Goal: Task Accomplishment & Management: Manage account settings

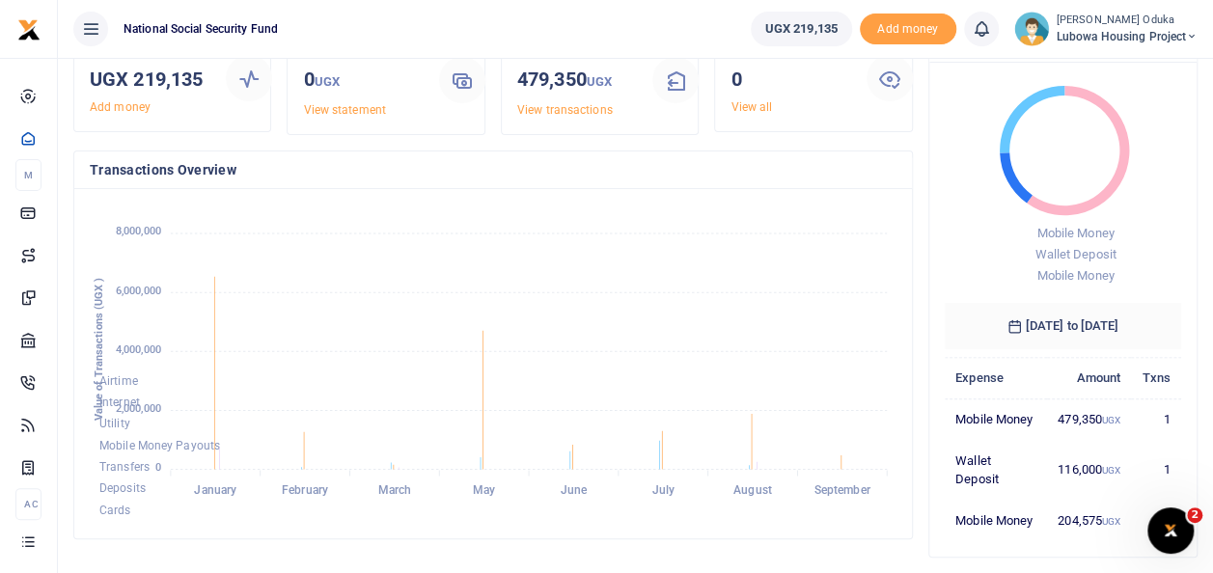
scroll to position [60, 0]
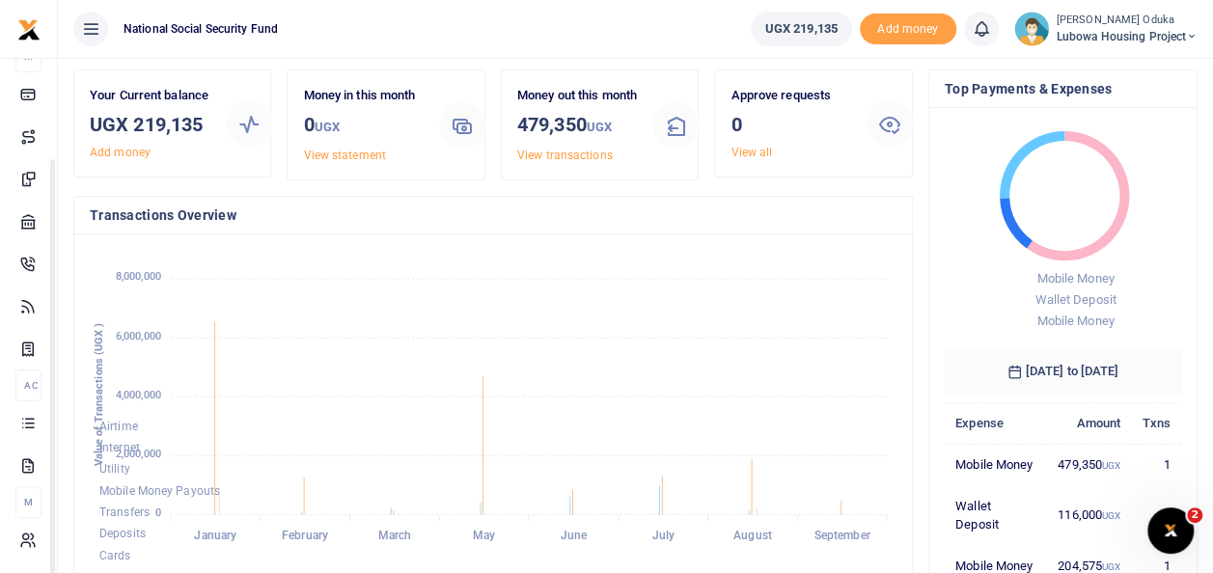
drag, startPoint x: 243, startPoint y: 184, endPoint x: 255, endPoint y: 339, distance: 154.8
click at [255, 339] on body "Start Dashboard M ake Payments Cards Xente Transfers Mobile Money Banks Airtime…" at bounding box center [606, 563] width 1213 height 1247
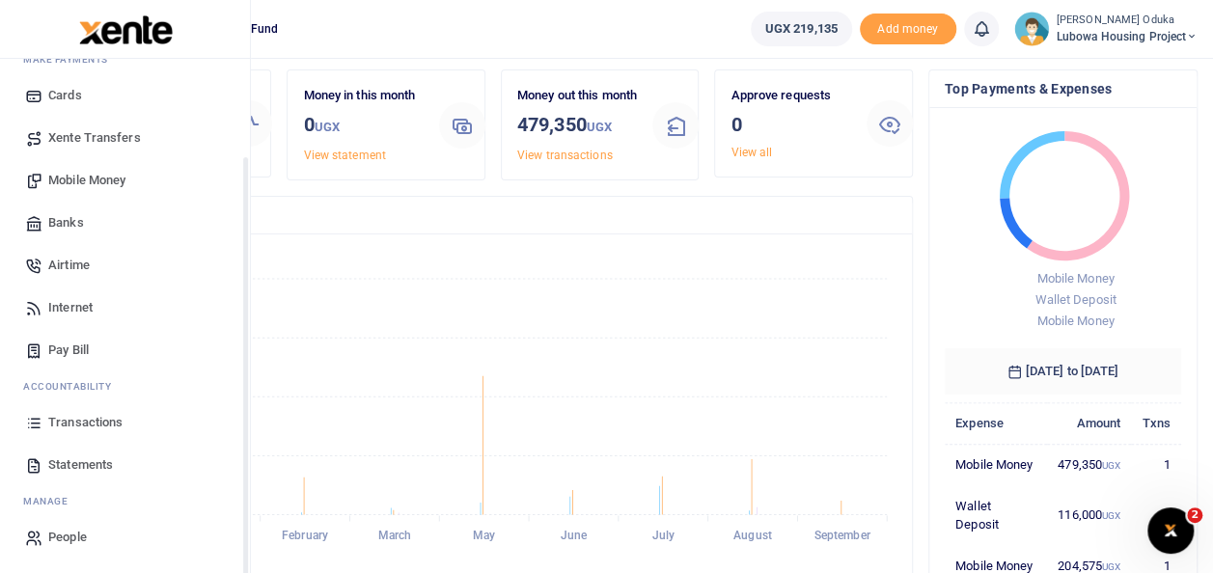
scroll to position [115, 0]
click at [104, 460] on span "Statements" at bounding box center [80, 464] width 65 height 19
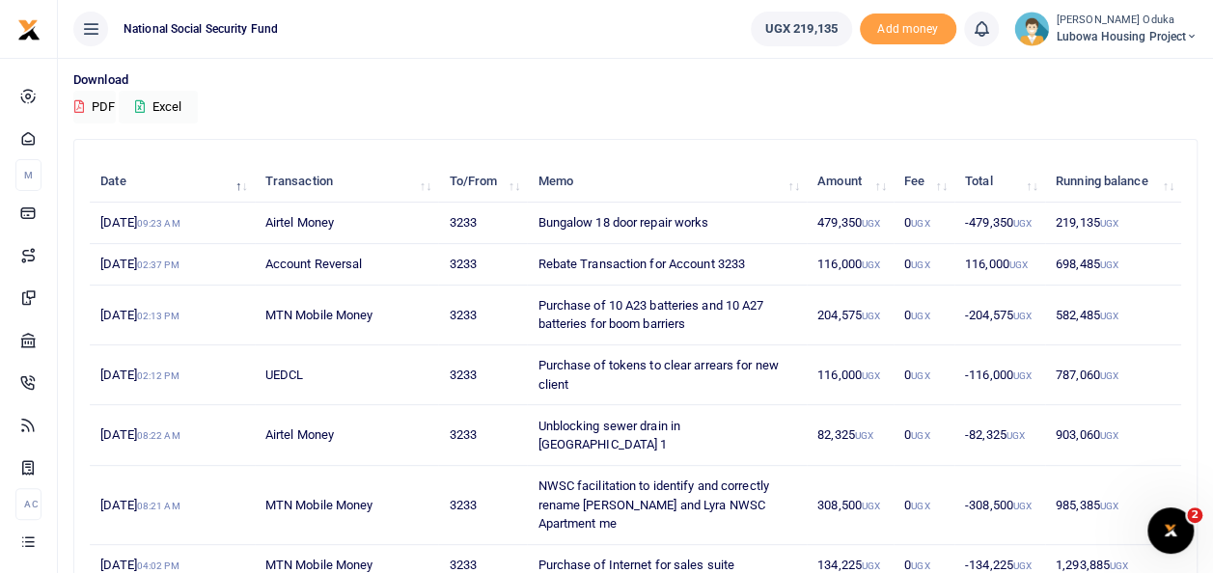
scroll to position [209, 0]
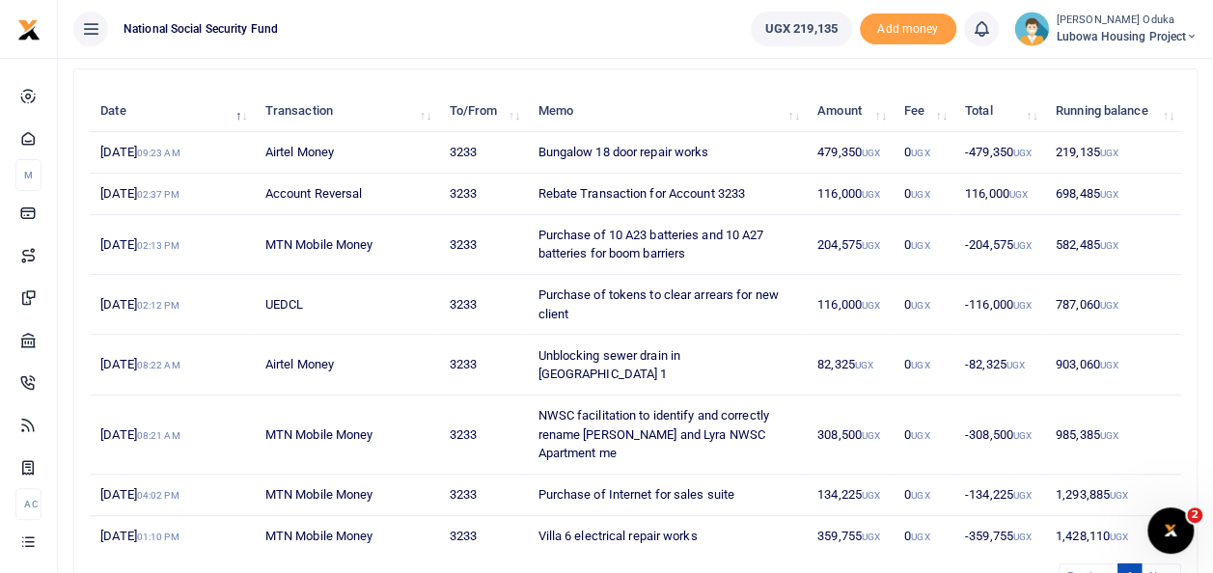
click at [591, 354] on td "Unblocking sewer drain in [GEOGRAPHIC_DATA] 1" at bounding box center [667, 365] width 280 height 60
click at [312, 353] on td "Airtel Money" at bounding box center [347, 365] width 184 height 60
click at [1080, 352] on td "903,060 UGX" at bounding box center [1113, 365] width 136 height 60
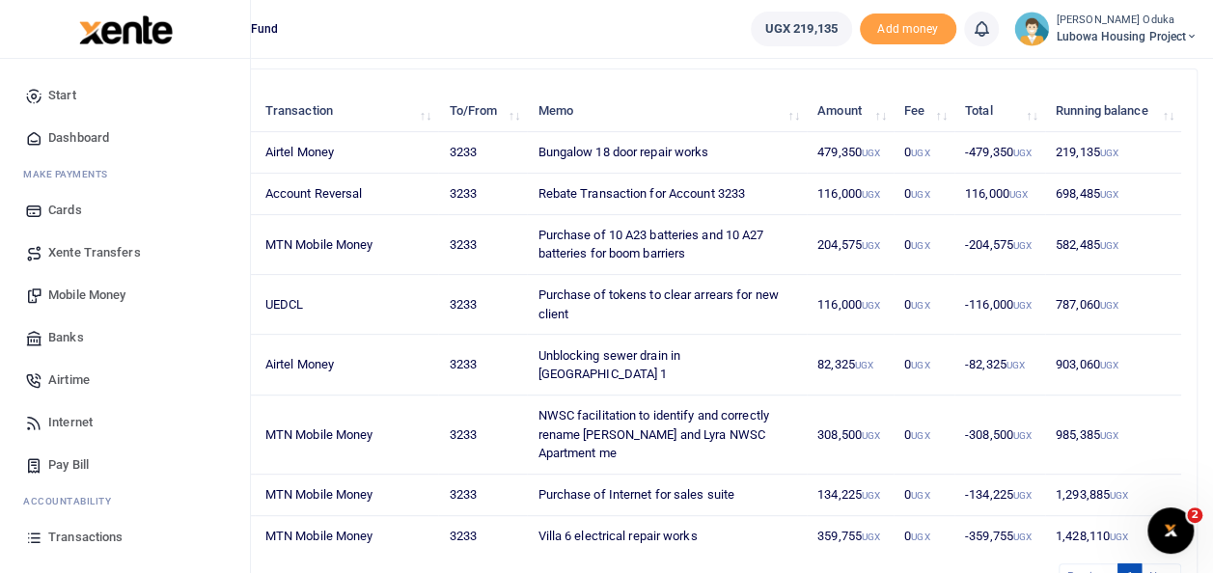
click at [103, 536] on span "Transactions" at bounding box center [85, 537] width 74 height 19
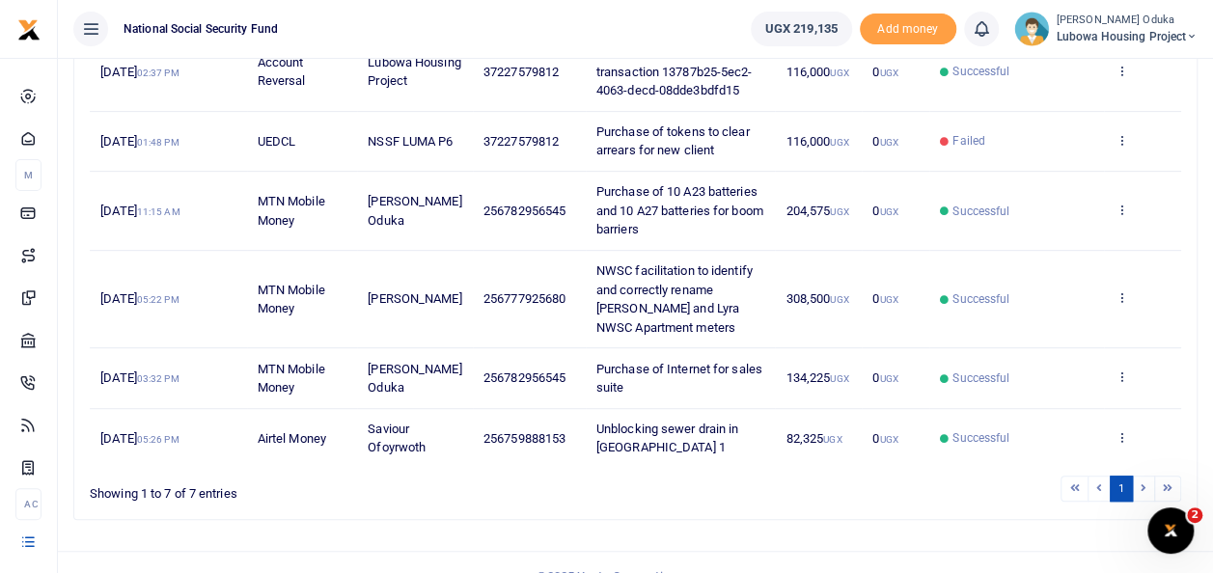
scroll to position [409, 0]
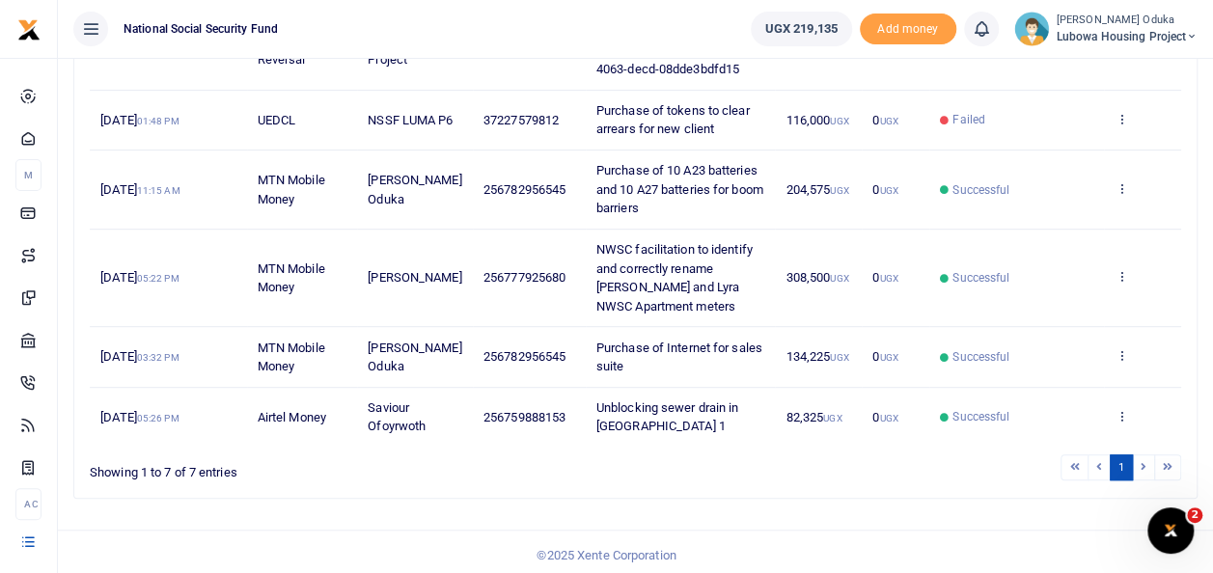
click at [1144, 456] on li at bounding box center [1144, 467] width 22 height 26
click at [1144, 461] on li at bounding box center [1144, 467] width 22 height 26
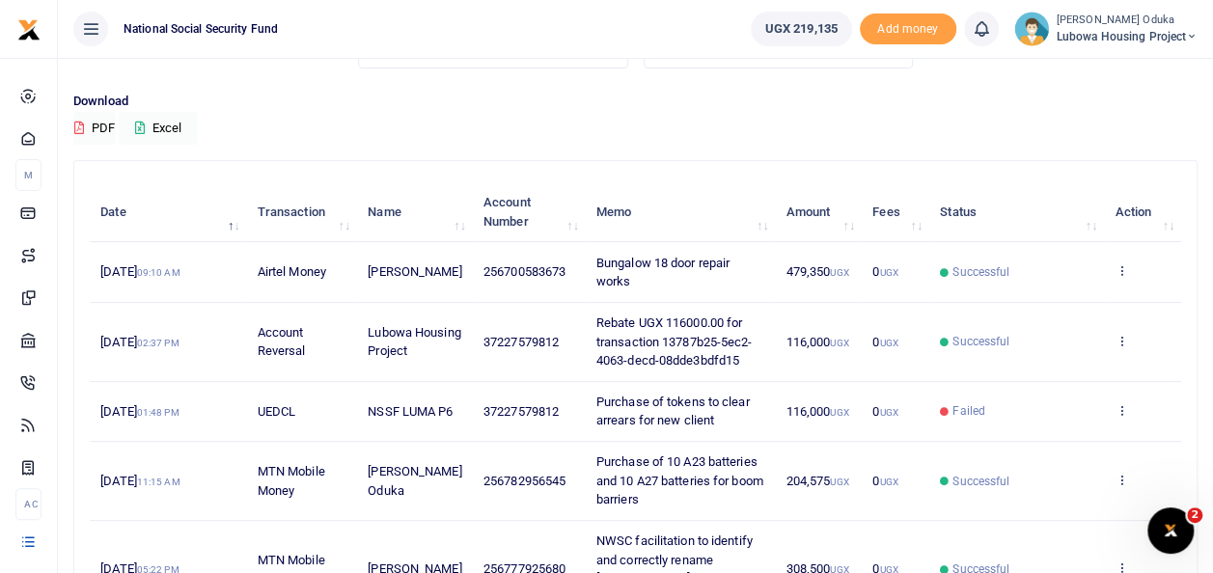
scroll to position [11, 0]
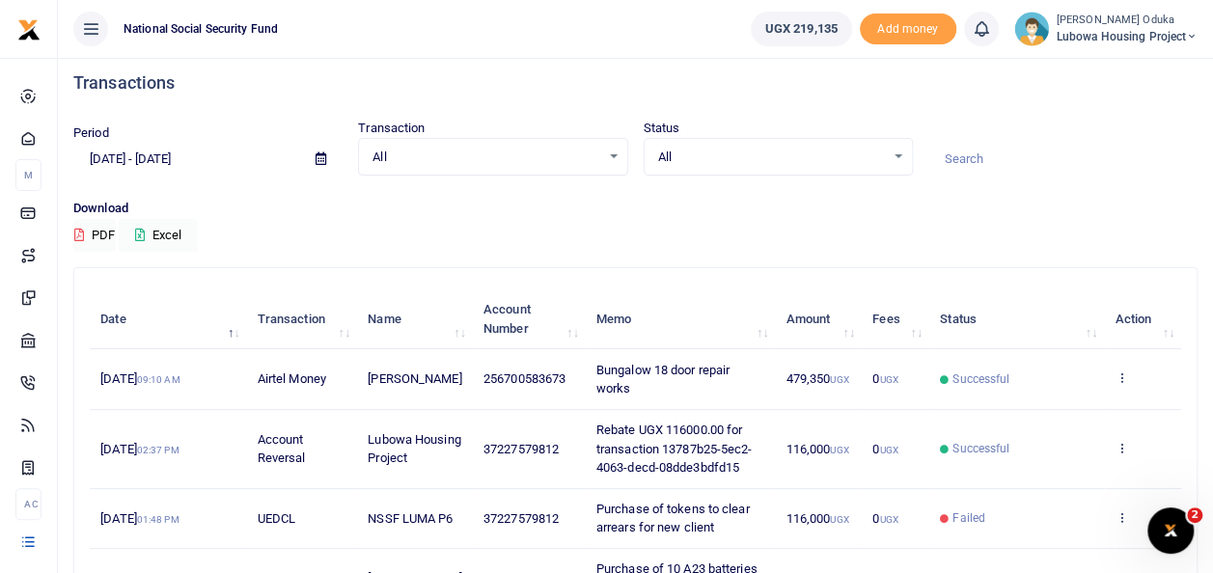
click at [321, 155] on icon at bounding box center [321, 158] width 11 height 13
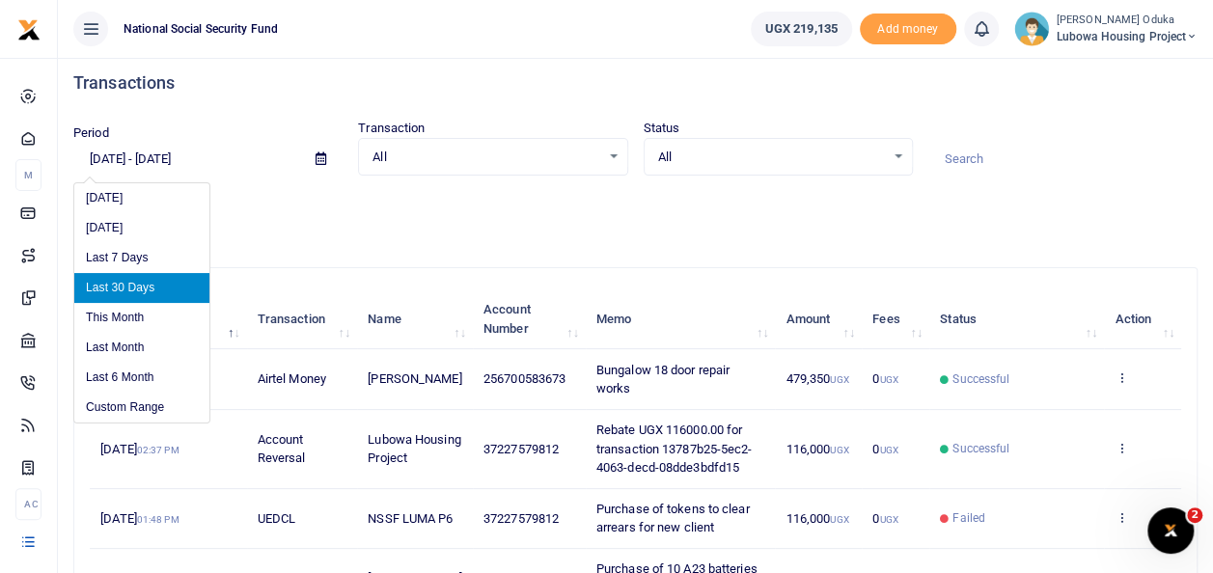
click at [120, 158] on input "08/10/2025 - 09/08/2025" at bounding box center [186, 159] width 227 height 33
click at [100, 158] on input "08/10/2025 - 09/08/2025" at bounding box center [186, 159] width 227 height 33
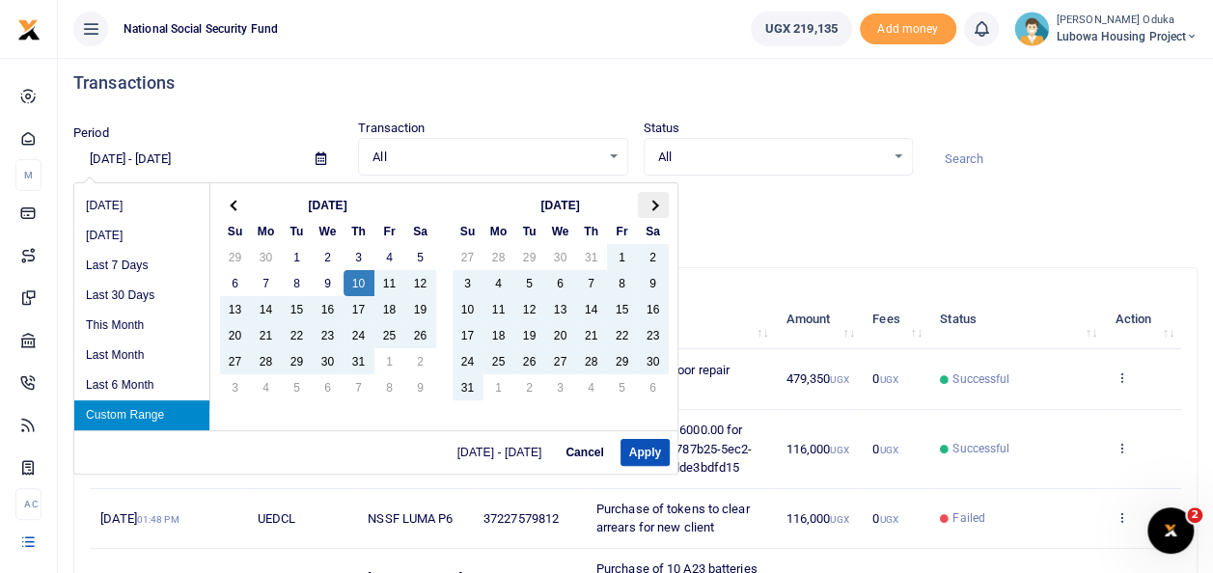
click at [654, 203] on span at bounding box center [652, 205] width 11 height 11
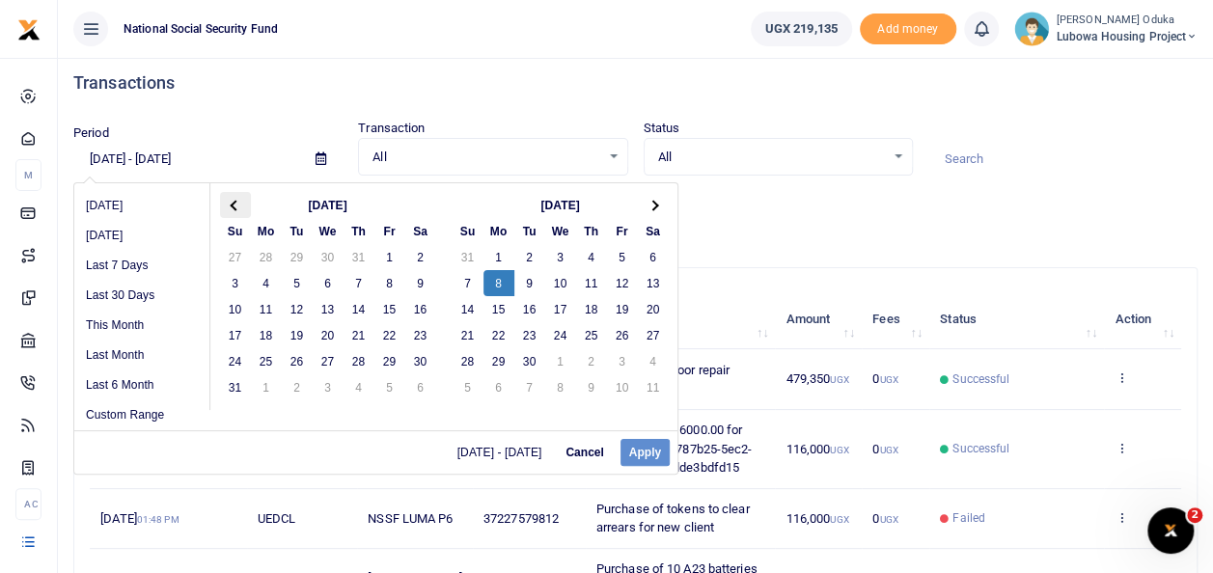
click at [228, 201] on th at bounding box center [235, 205] width 31 height 26
click at [648, 206] on span at bounding box center [652, 205] width 11 height 11
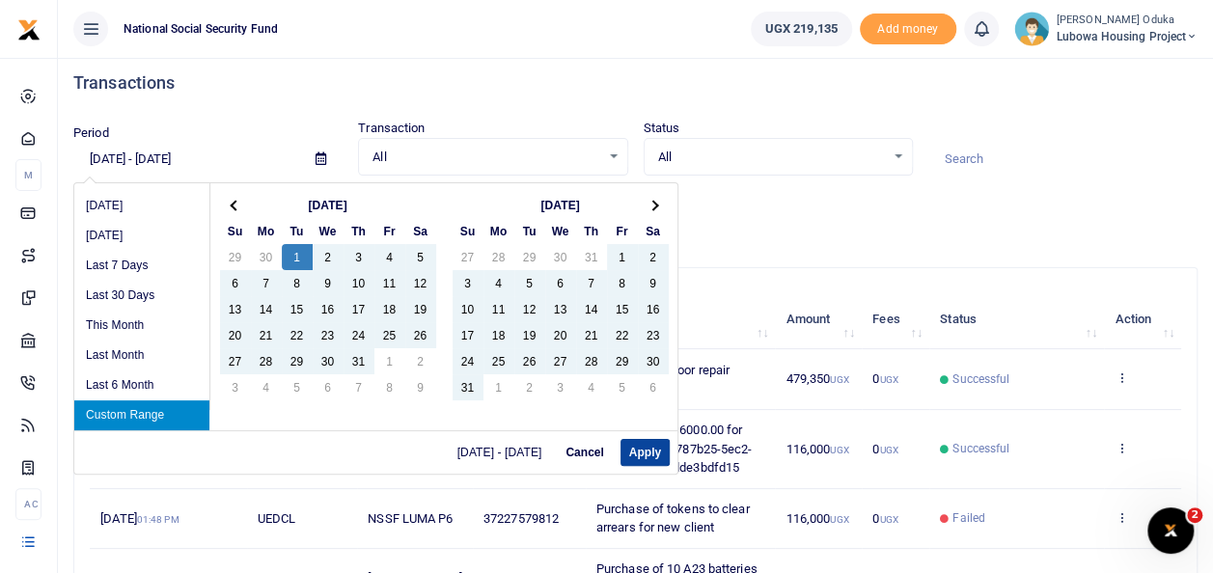
click at [638, 453] on button "Apply" at bounding box center [644, 452] width 49 height 27
type input "[DATE] - [DATE]"
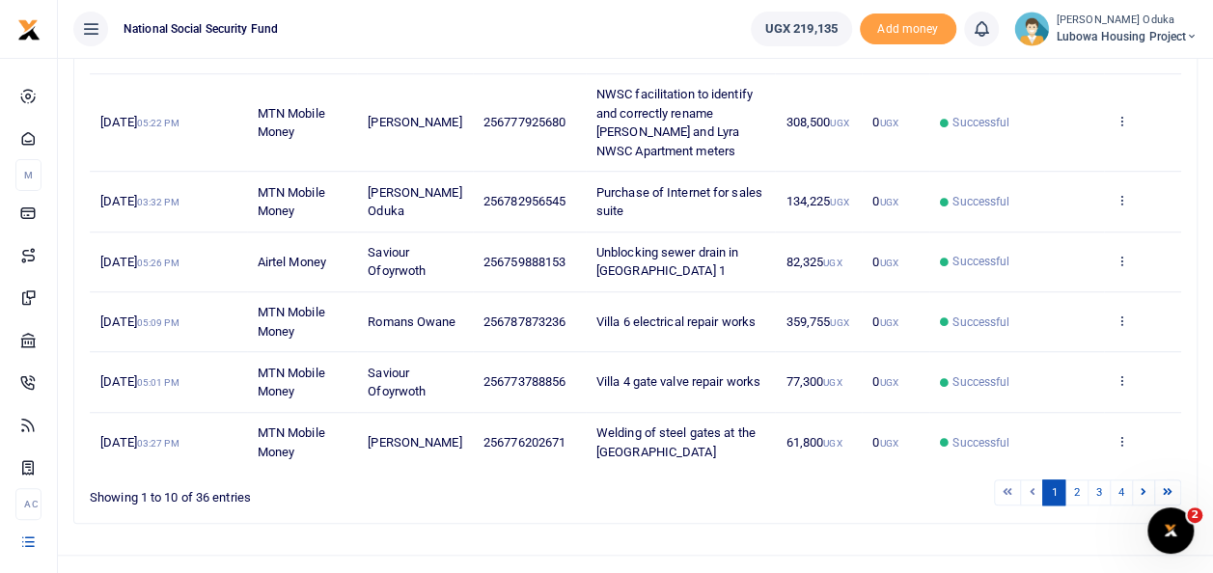
scroll to position [566, 0]
click at [809, 313] on span "359,755 UGX" at bounding box center [816, 320] width 63 height 14
click at [1121, 317] on icon at bounding box center [1121, 319] width 13 height 14
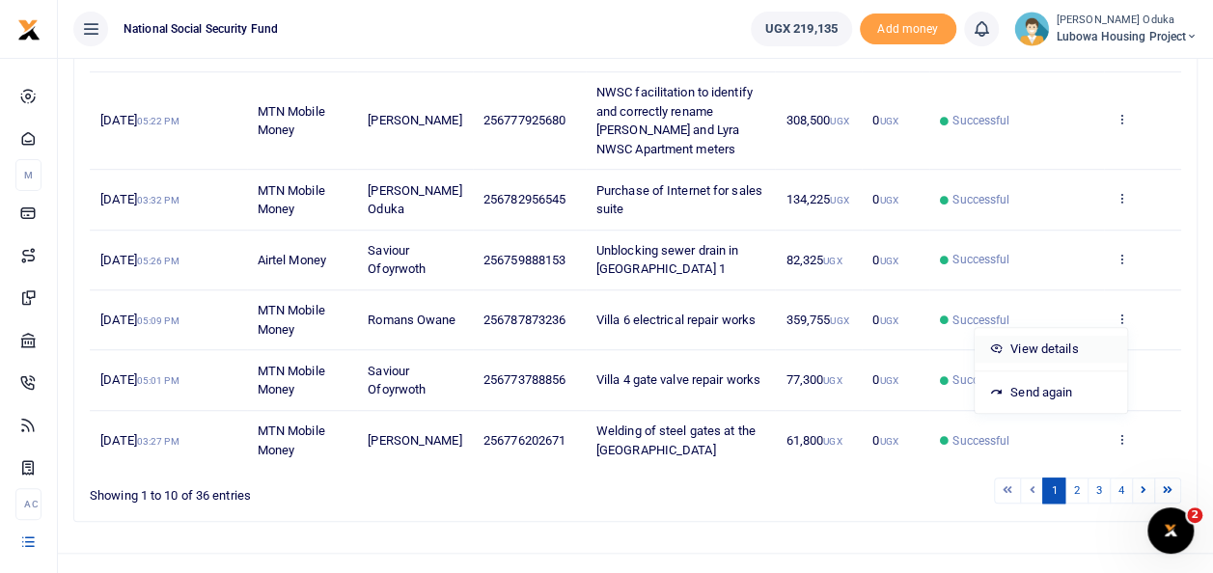
click at [1056, 347] on link "View details" at bounding box center [1051, 349] width 152 height 27
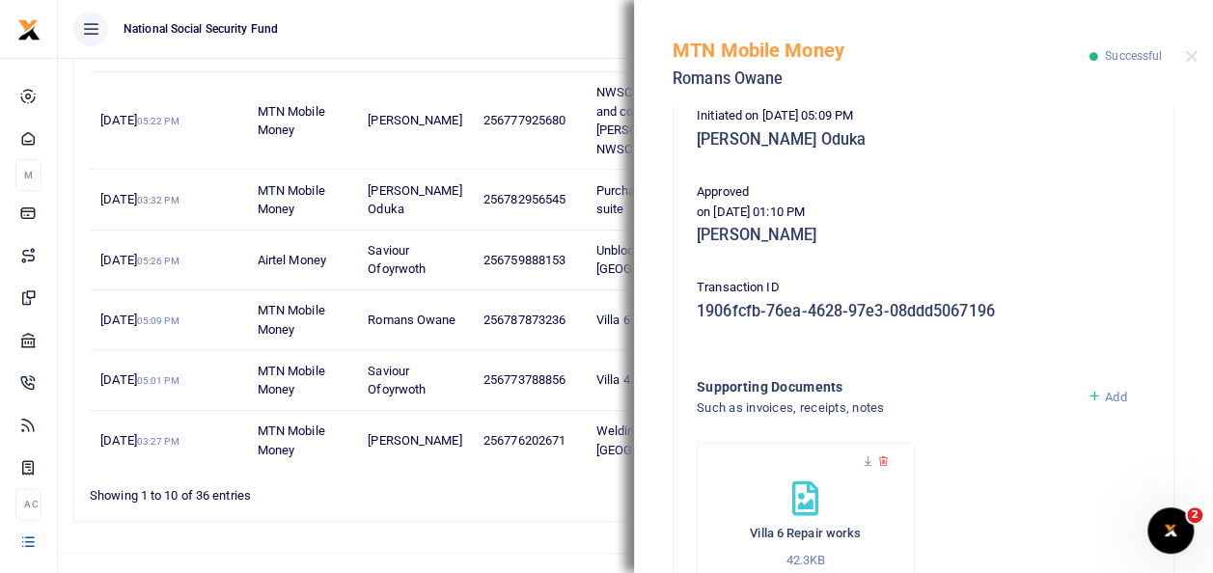
scroll to position [457, 0]
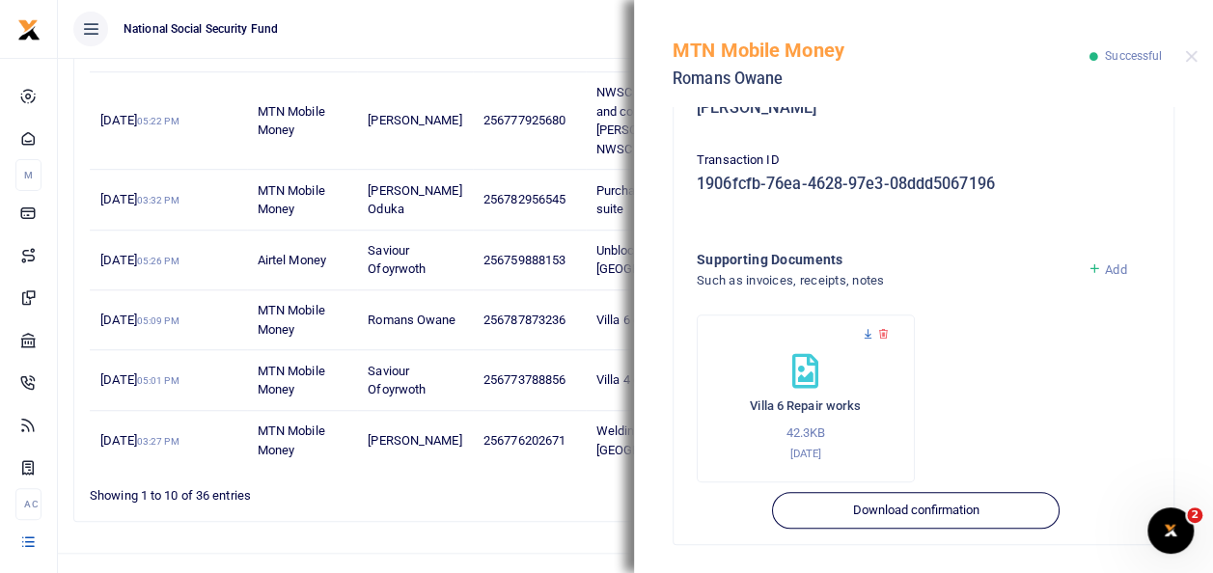
click at [866, 334] on icon at bounding box center [868, 334] width 13 height 13
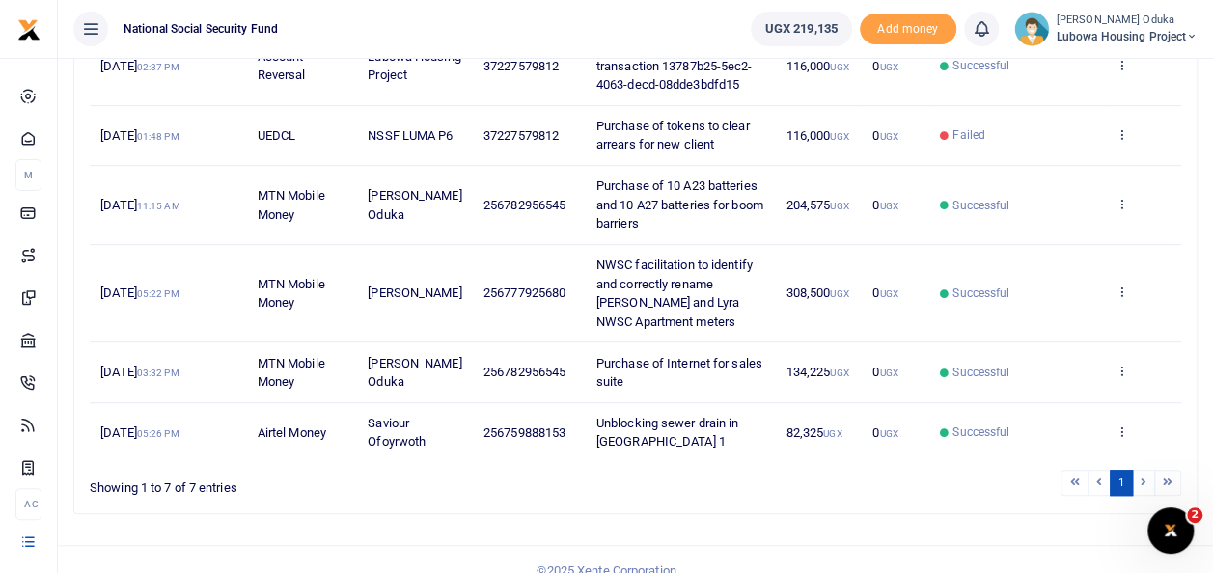
scroll to position [401, 0]
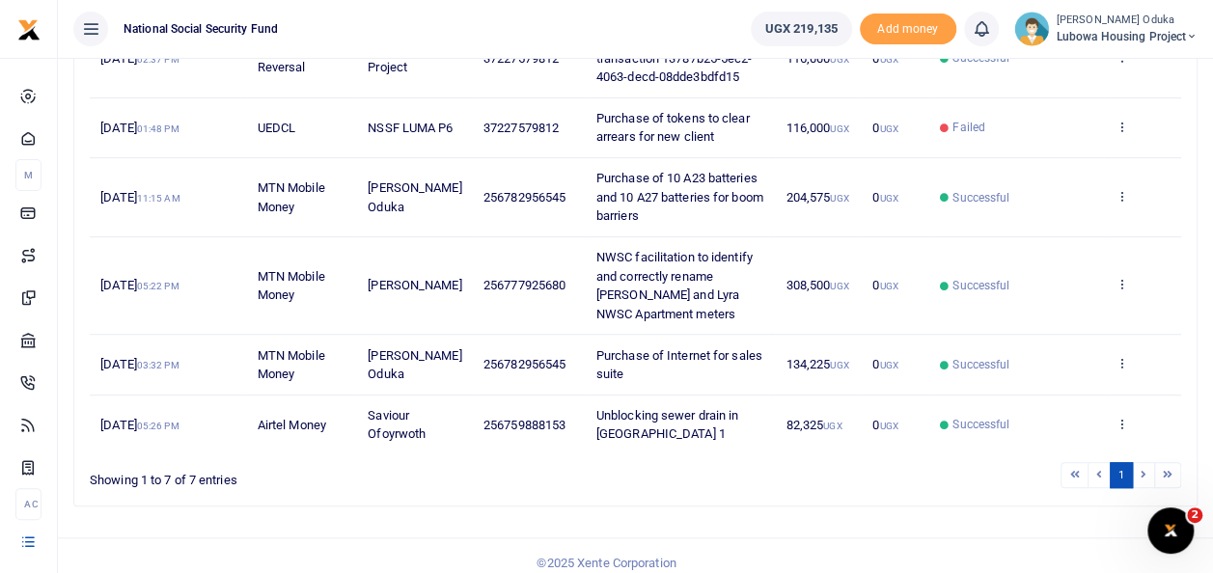
click at [1144, 471] on li at bounding box center [1144, 475] width 22 height 26
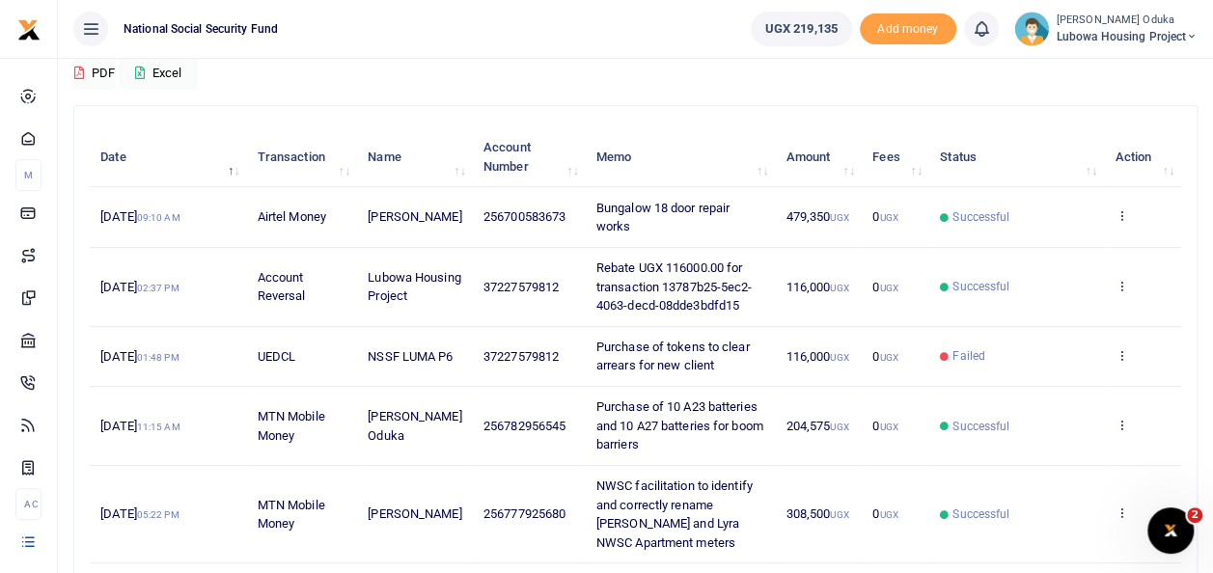
scroll to position [168, 0]
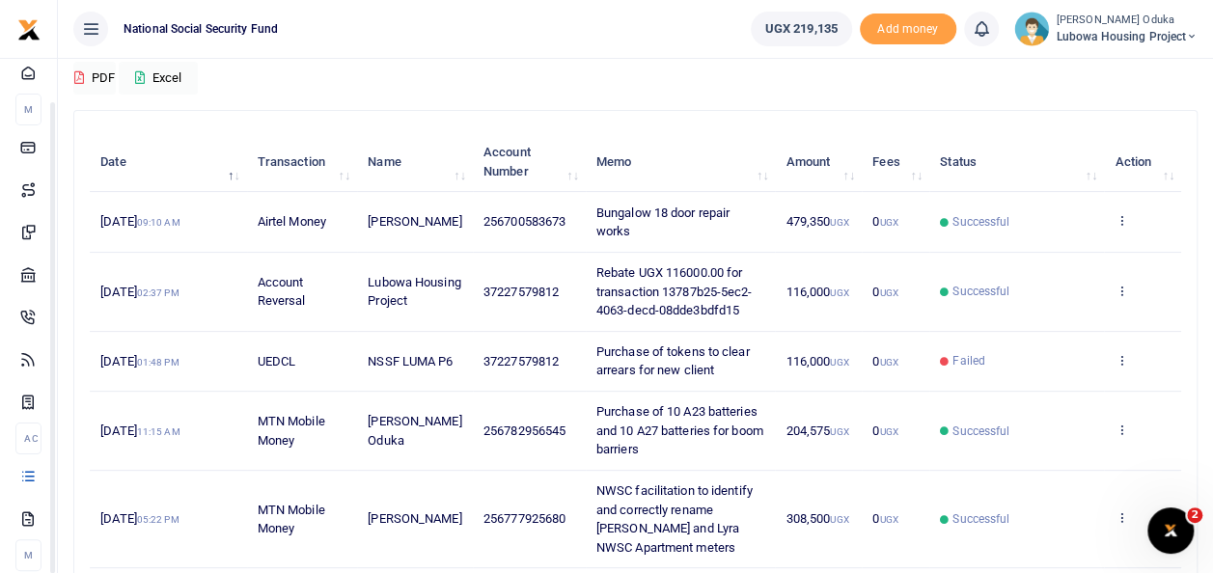
drag, startPoint x: 245, startPoint y: 361, endPoint x: 256, endPoint y: 419, distance: 58.9
click at [256, 419] on body "Start Dashboard M ake Payments Cards Xente Transfers Mobile Money Banks Airtime…" at bounding box center [606, 326] width 1213 height 989
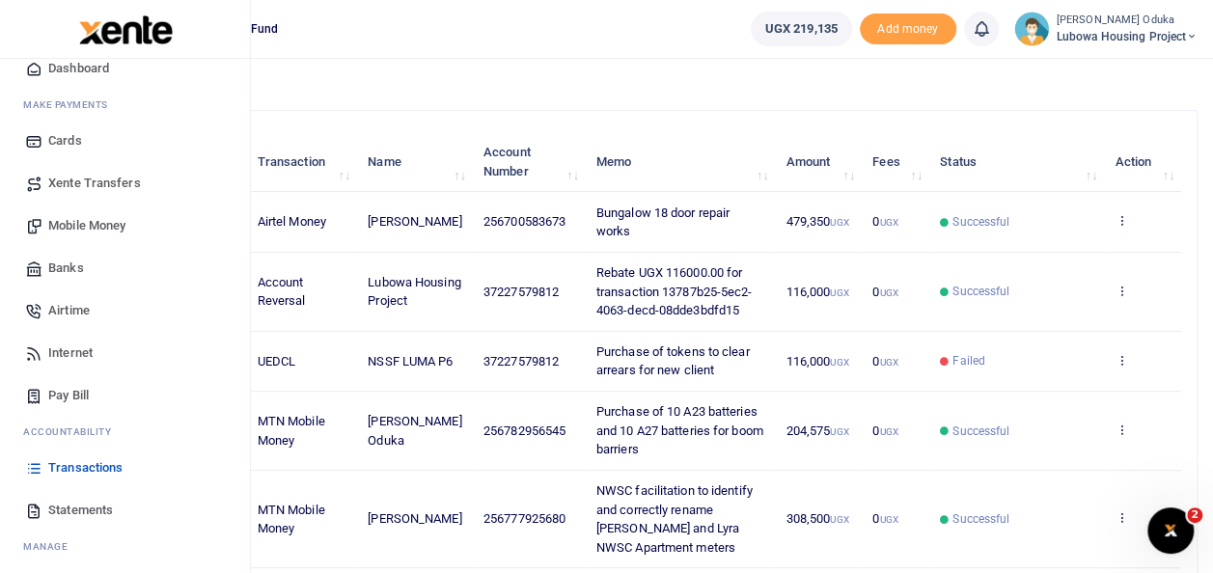
click at [98, 467] on span "Transactions" at bounding box center [85, 467] width 74 height 19
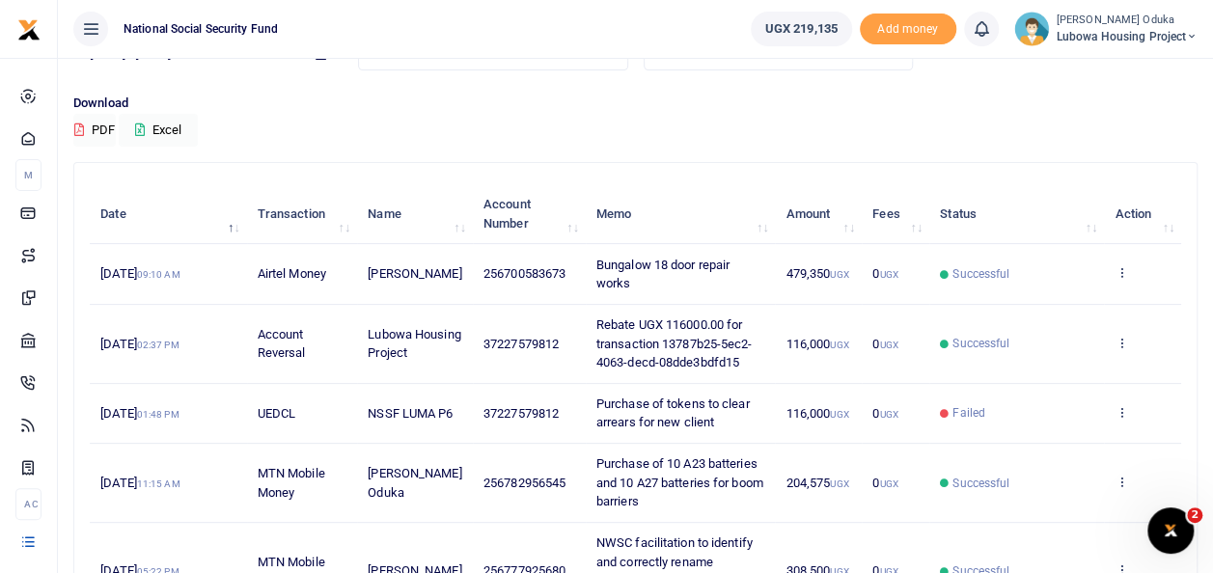
scroll to position [94, 0]
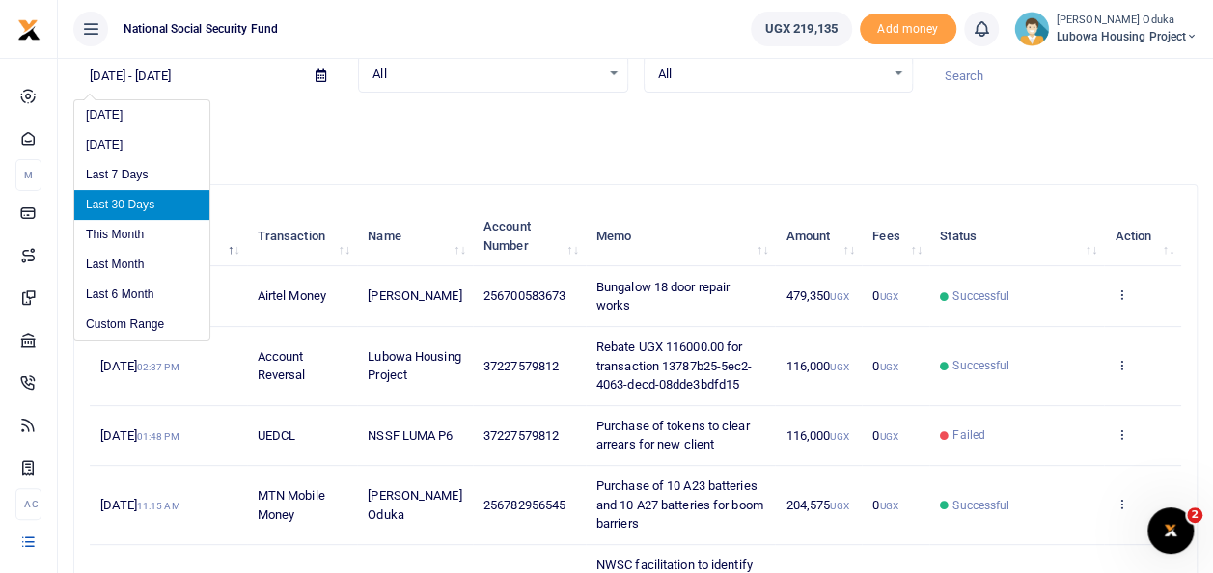
click at [125, 71] on input "[DATE] - [DATE]" at bounding box center [186, 76] width 227 height 33
click at [101, 76] on input "[DATE] - [DATE]" at bounding box center [186, 76] width 227 height 33
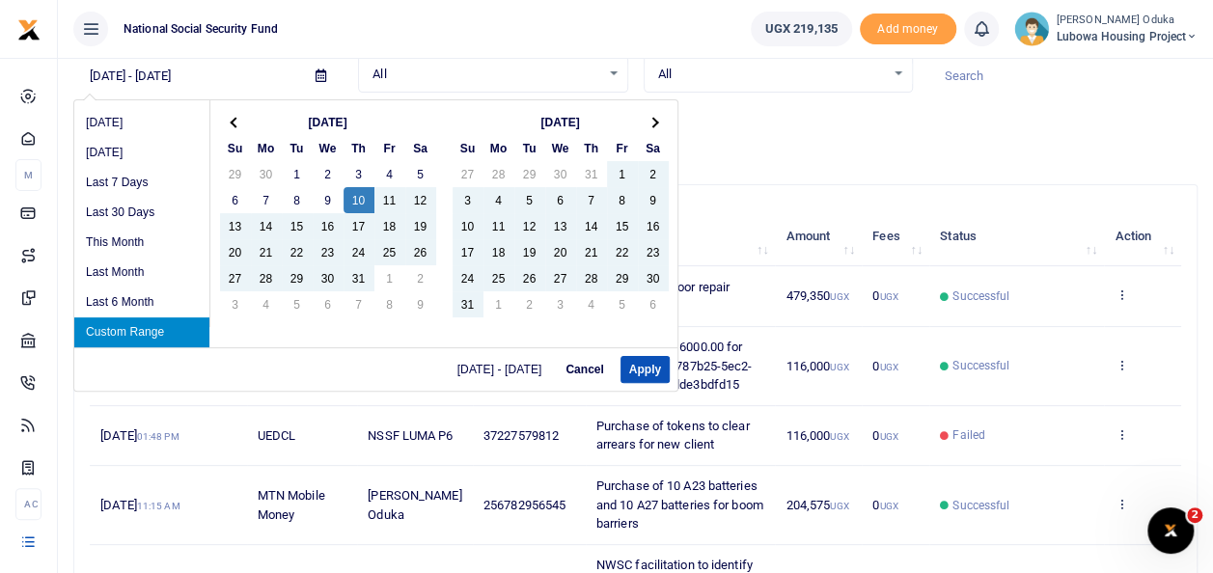
type input "[DATE] - [DATE]"
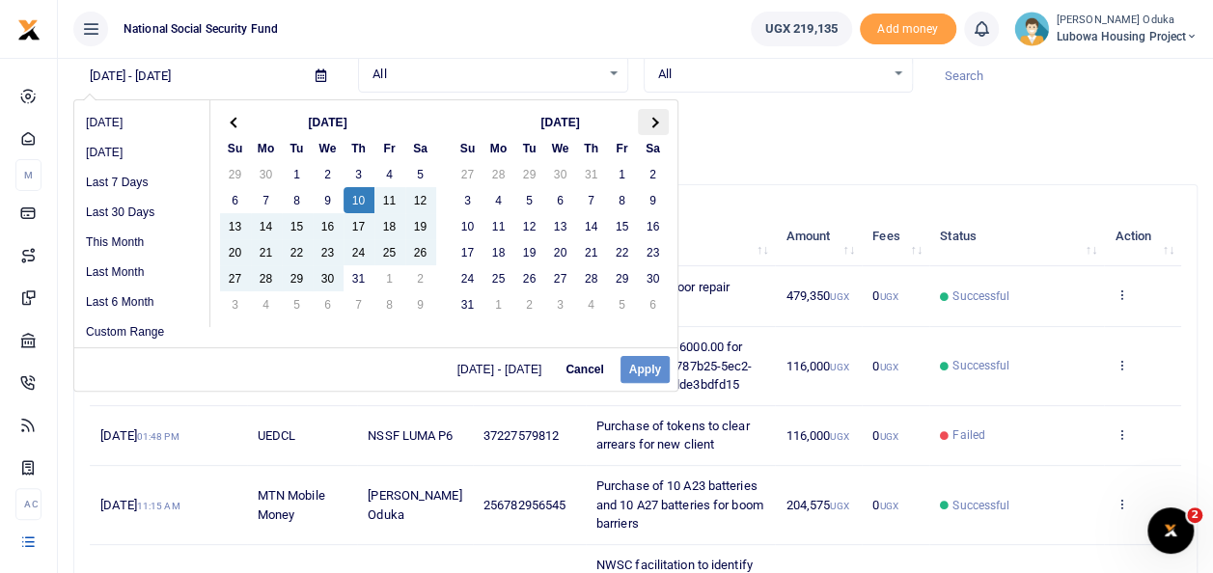
click at [653, 120] on span at bounding box center [652, 122] width 11 height 11
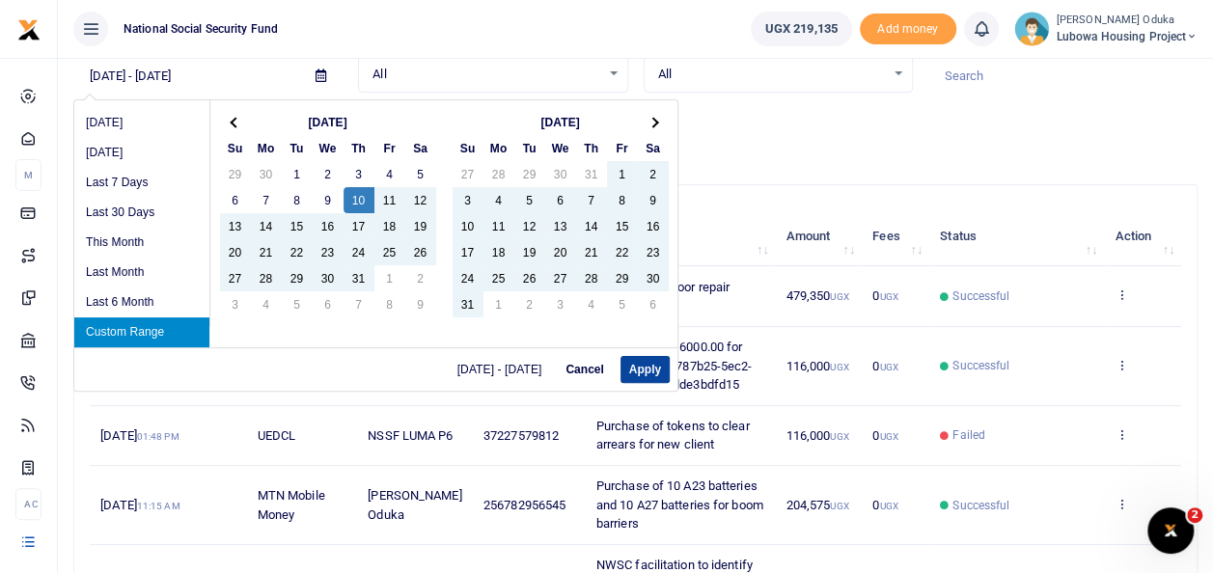
click at [645, 372] on button "Apply" at bounding box center [644, 369] width 49 height 27
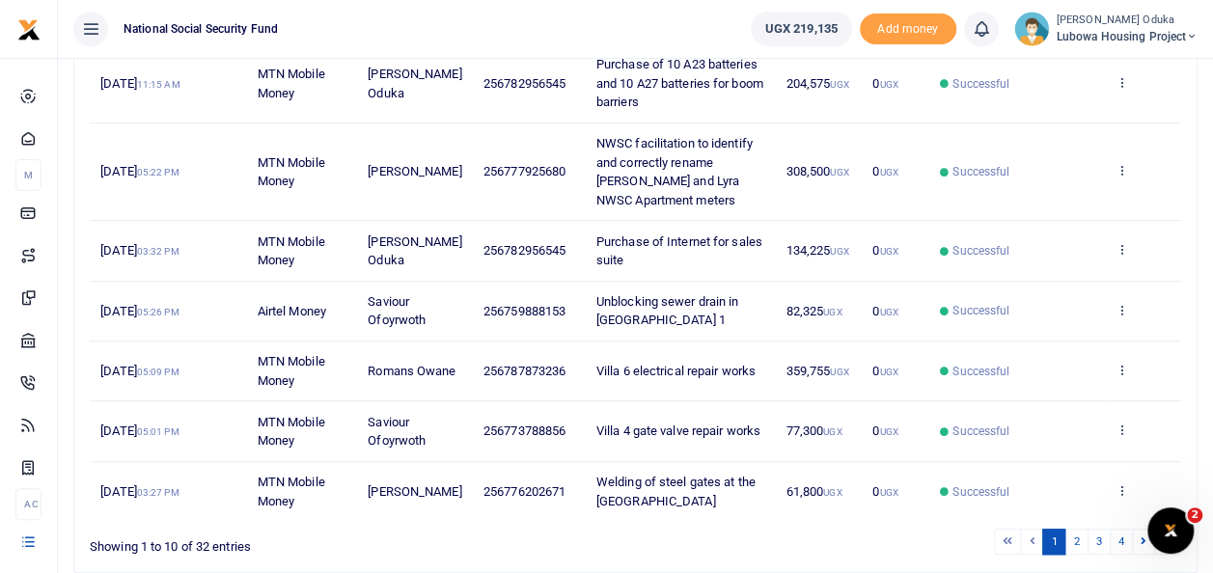
scroll to position [527, 0]
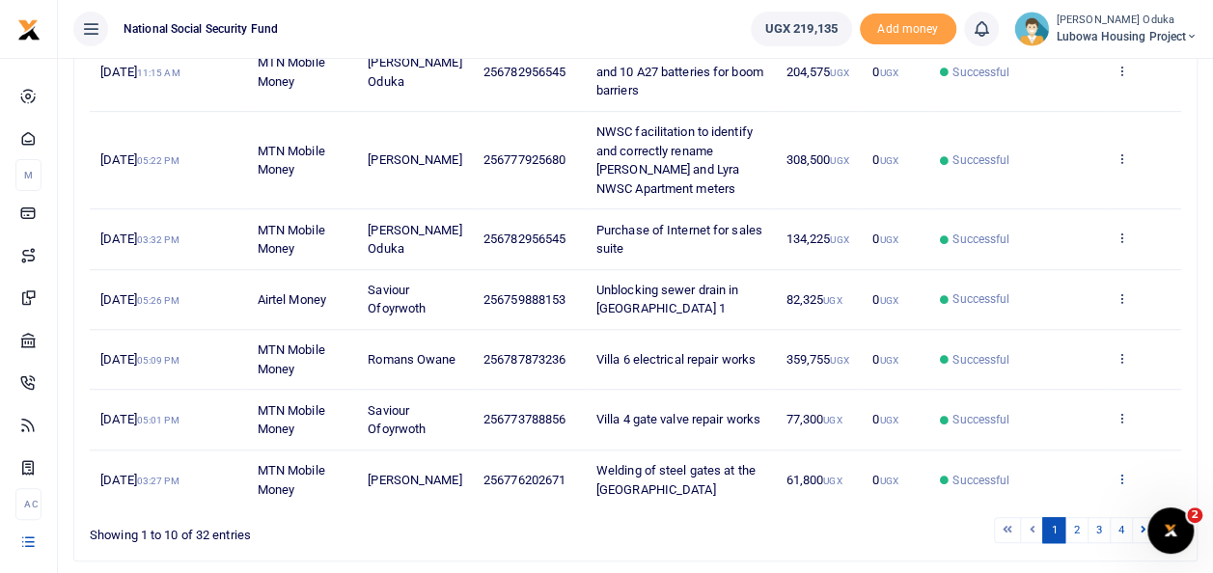
click at [1125, 479] on icon at bounding box center [1121, 479] width 13 height 14
click at [1050, 392] on link "View details" at bounding box center [1051, 405] width 152 height 27
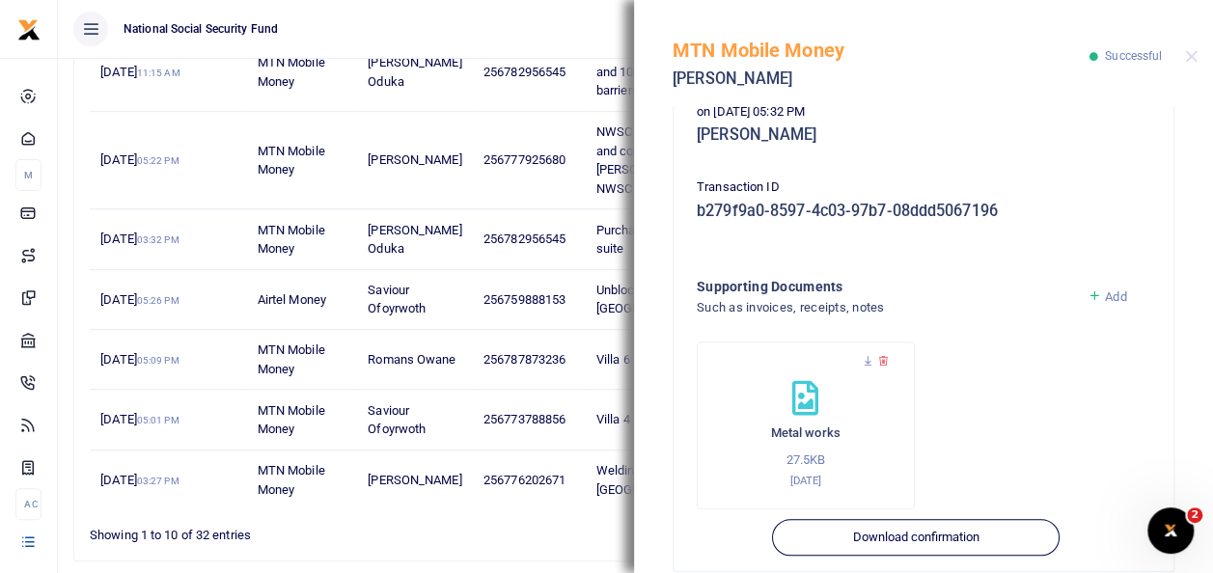
scroll to position [457, 0]
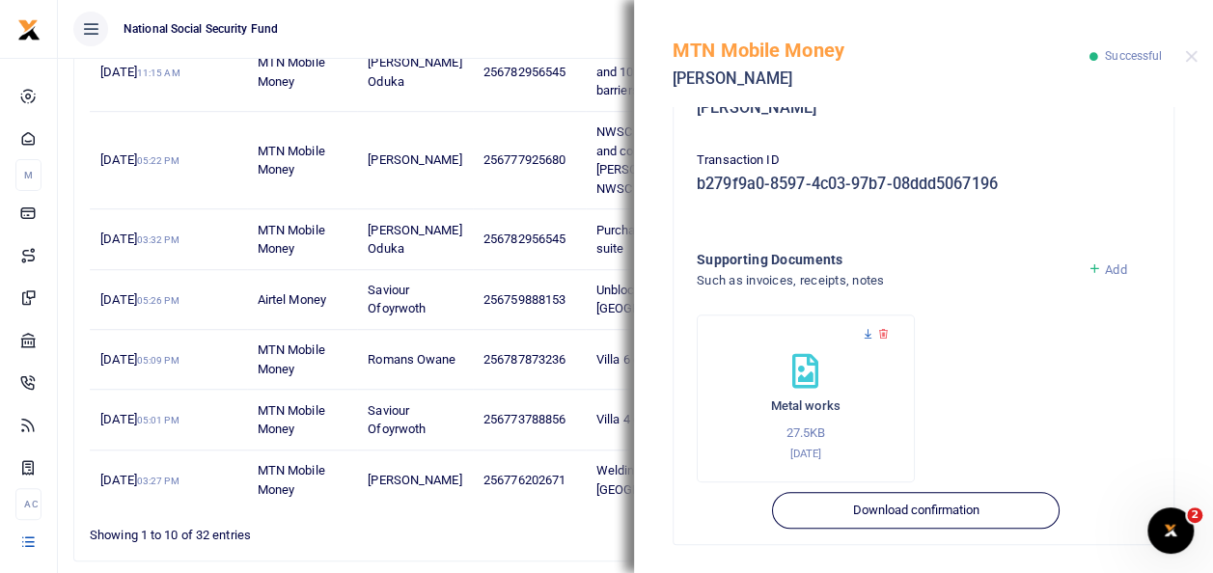
click at [865, 332] on icon at bounding box center [868, 334] width 13 height 13
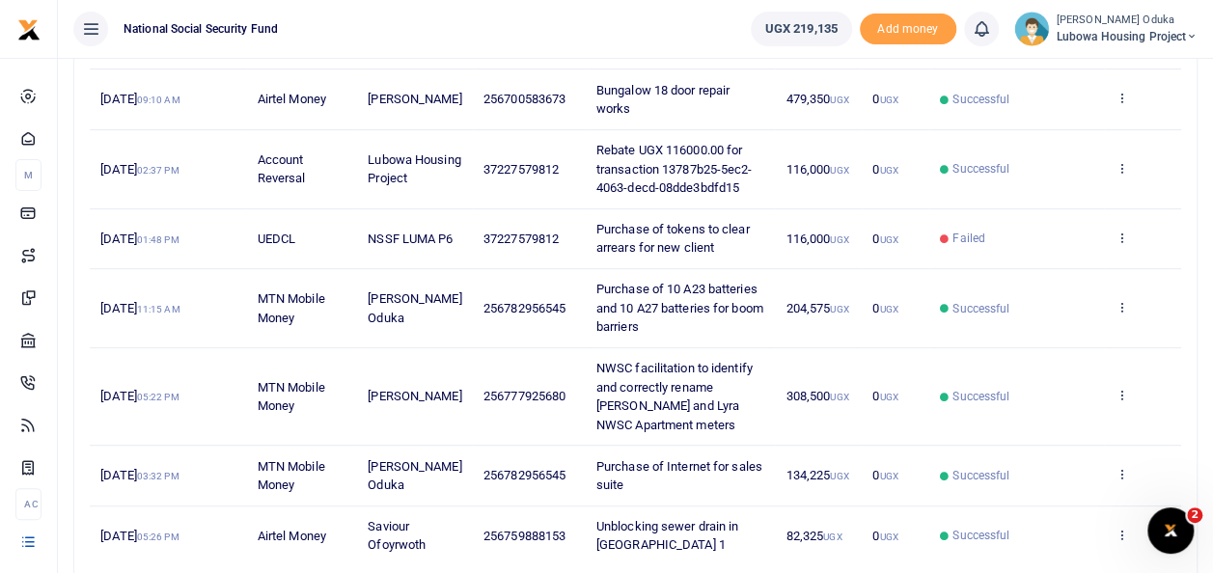
scroll to position [411, 0]
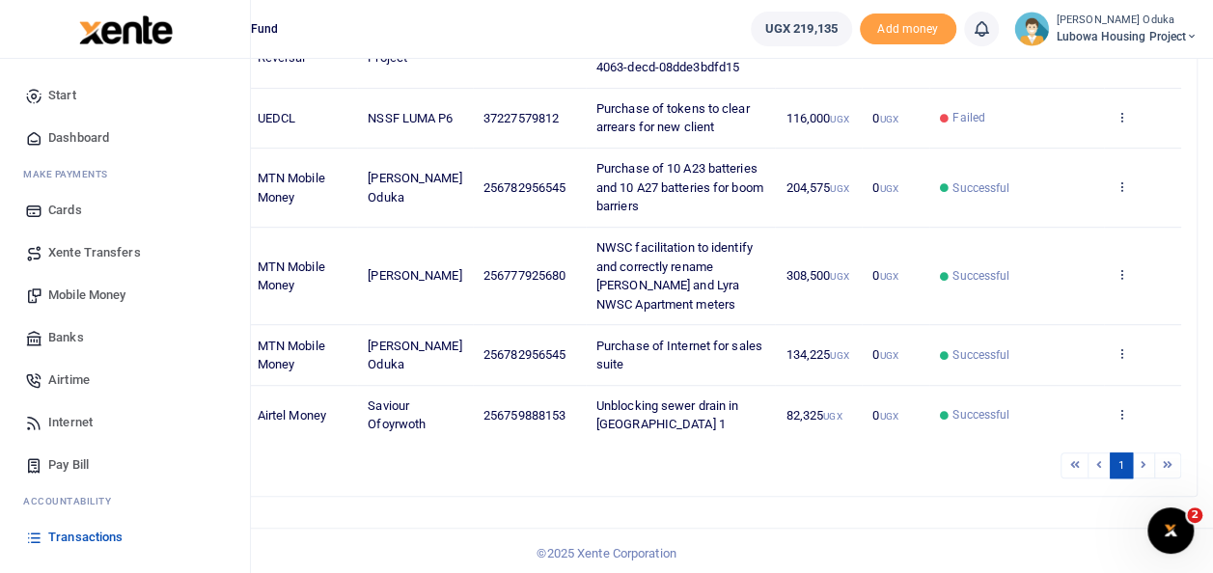
click at [122, 535] on span "Transactions" at bounding box center [85, 537] width 74 height 19
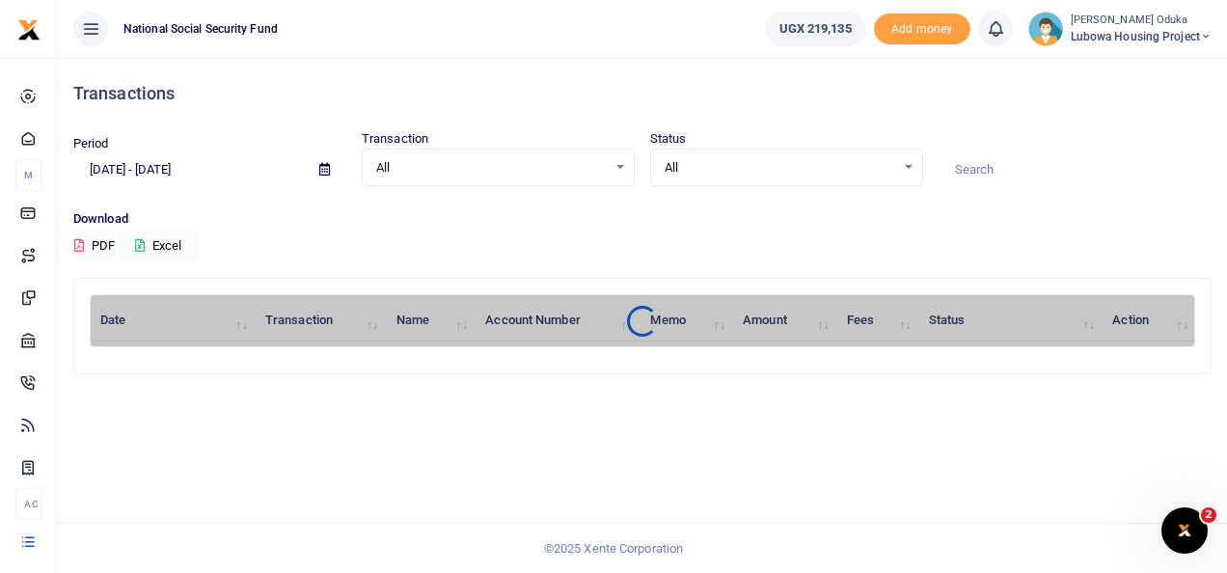
click at [122, 164] on input "[DATE] - [DATE]" at bounding box center [188, 169] width 231 height 33
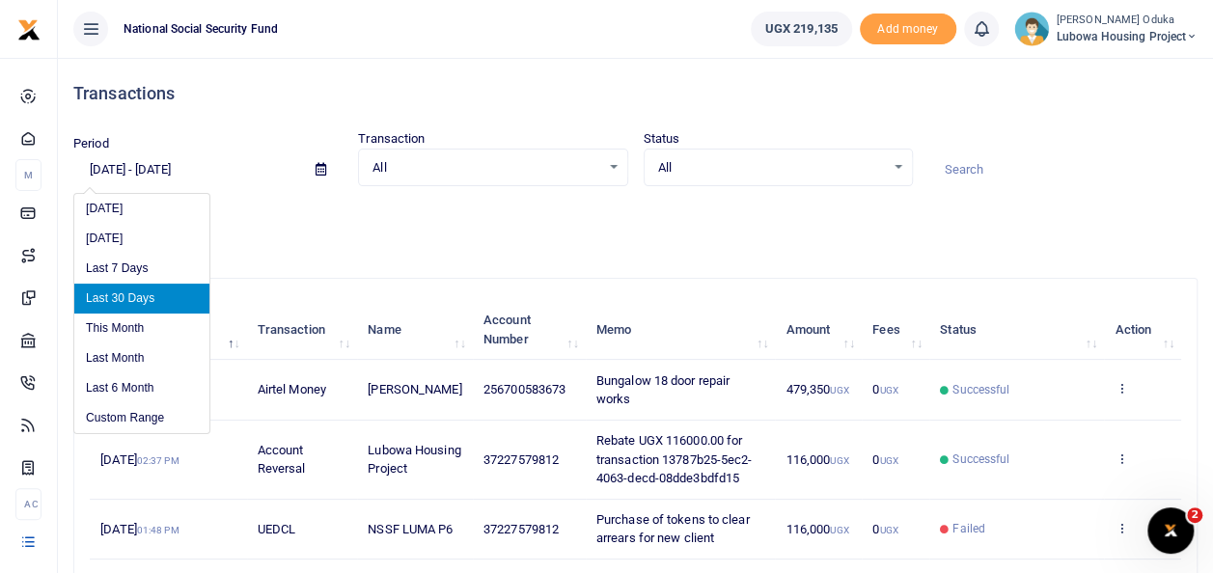
click at [102, 169] on input "[DATE] - [DATE]" at bounding box center [186, 169] width 227 height 33
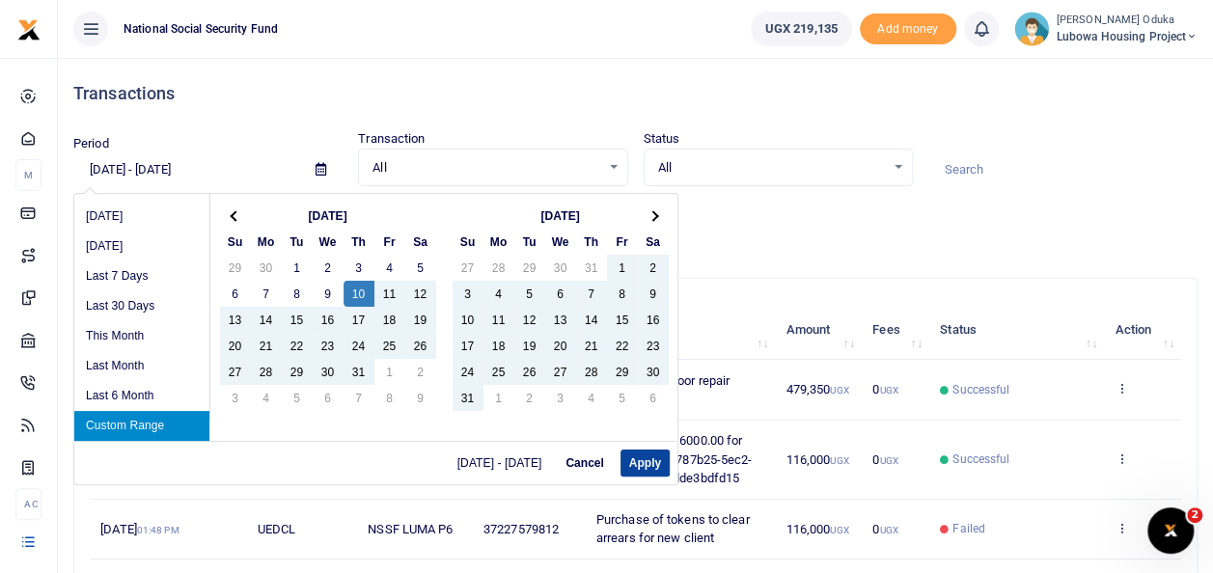
type input "[DATE] - [DATE]"
click at [643, 461] on button "Apply" at bounding box center [644, 463] width 49 height 27
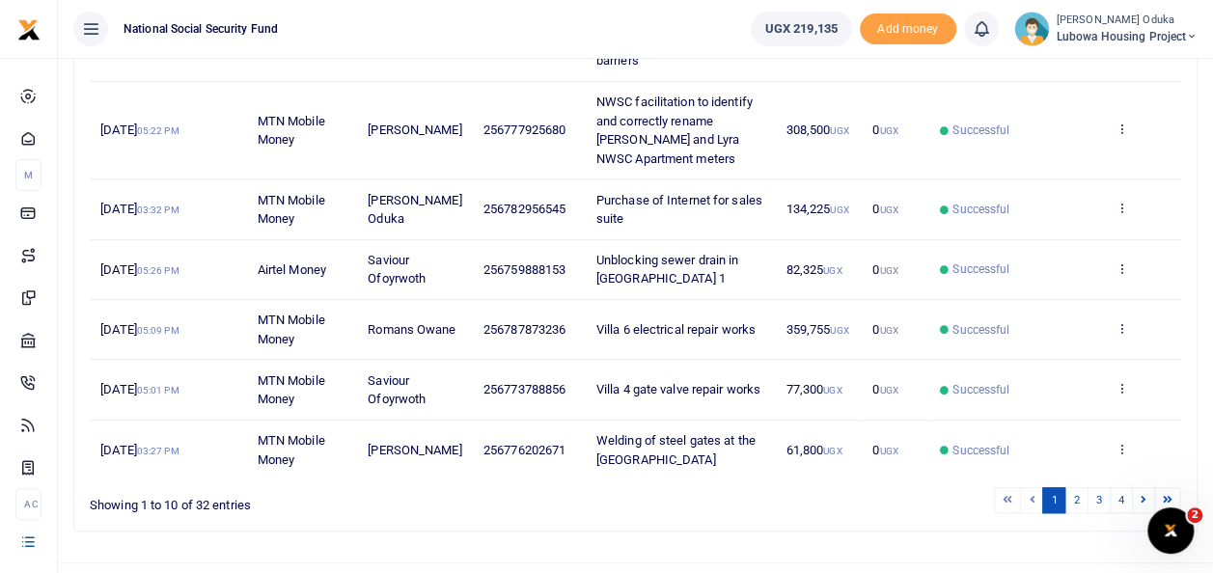
scroll to position [565, 0]
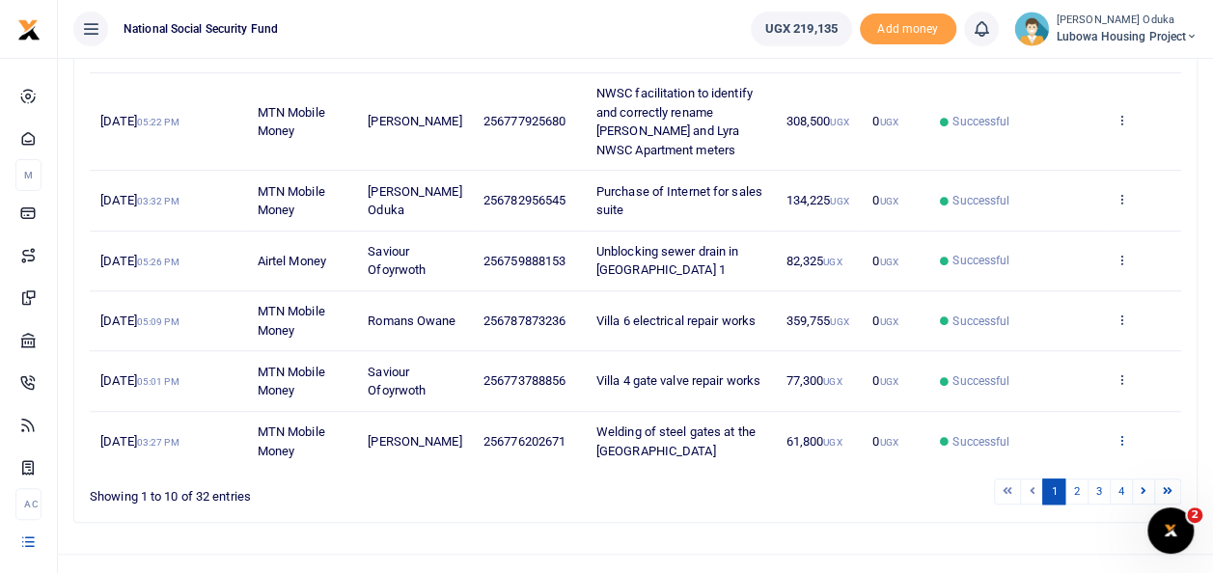
click at [1121, 436] on icon at bounding box center [1121, 440] width 13 height 14
click at [1056, 366] on link "View details" at bounding box center [1051, 366] width 152 height 27
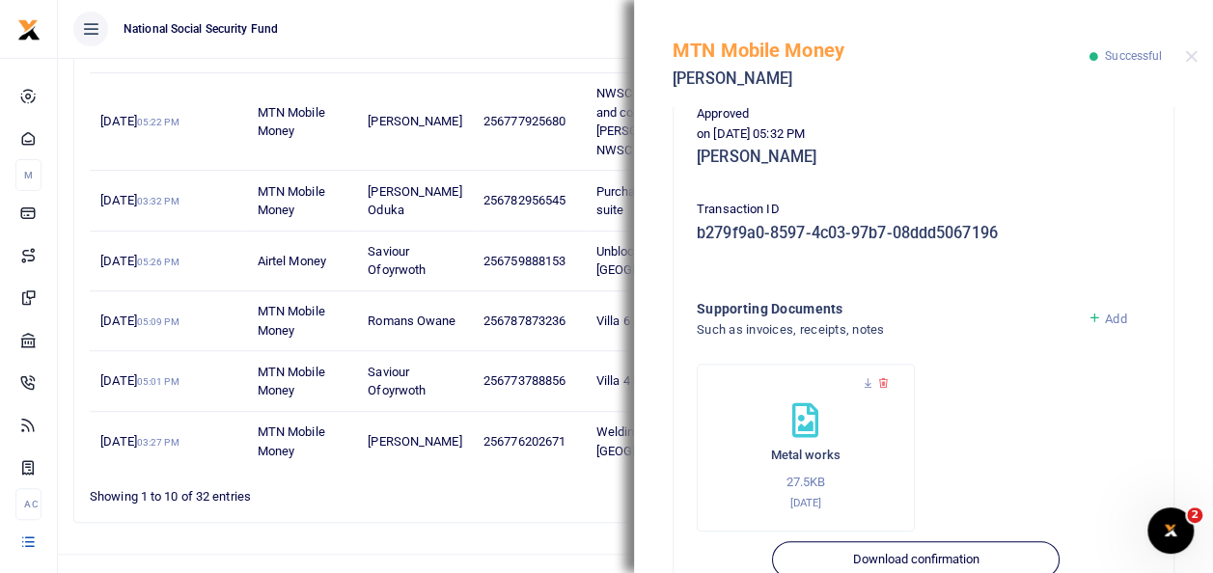
scroll to position [457, 0]
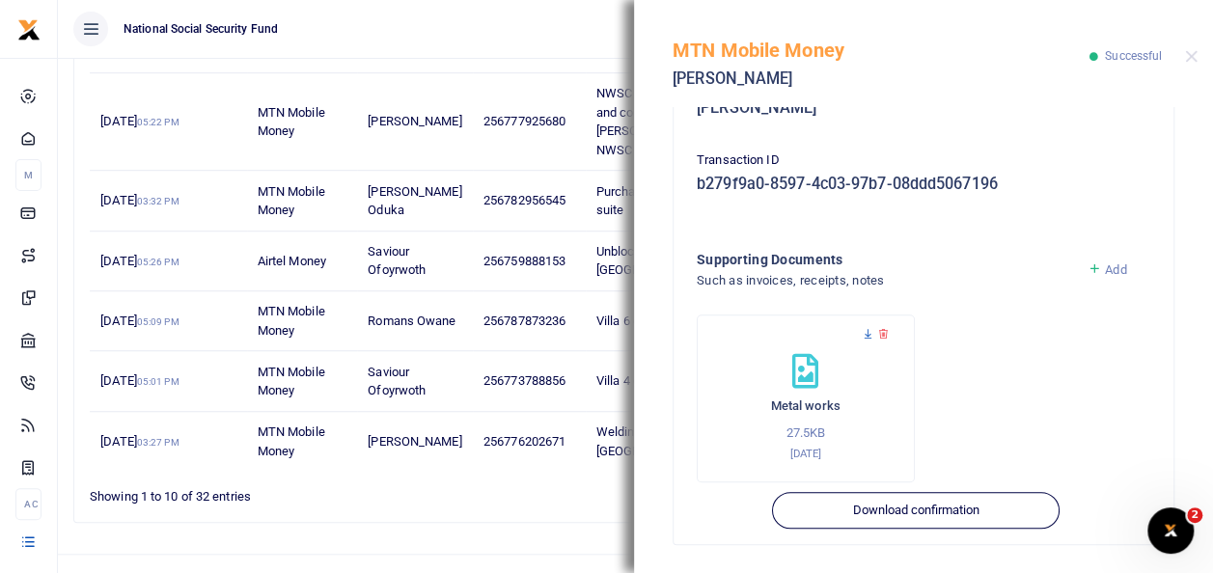
click at [867, 330] on icon at bounding box center [868, 334] width 13 height 13
